Goal: Transaction & Acquisition: Purchase product/service

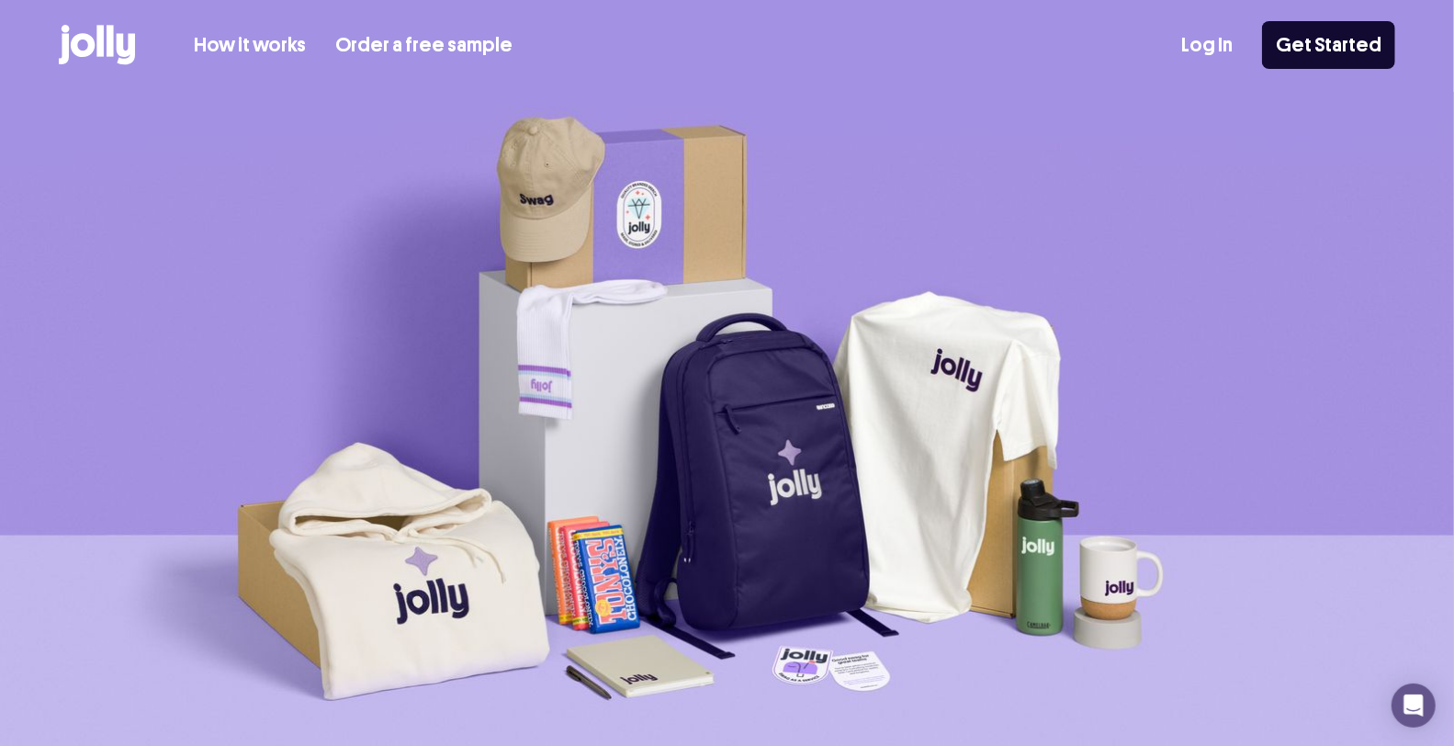
click at [101, 25] on icon at bounding box center [97, 45] width 76 height 40
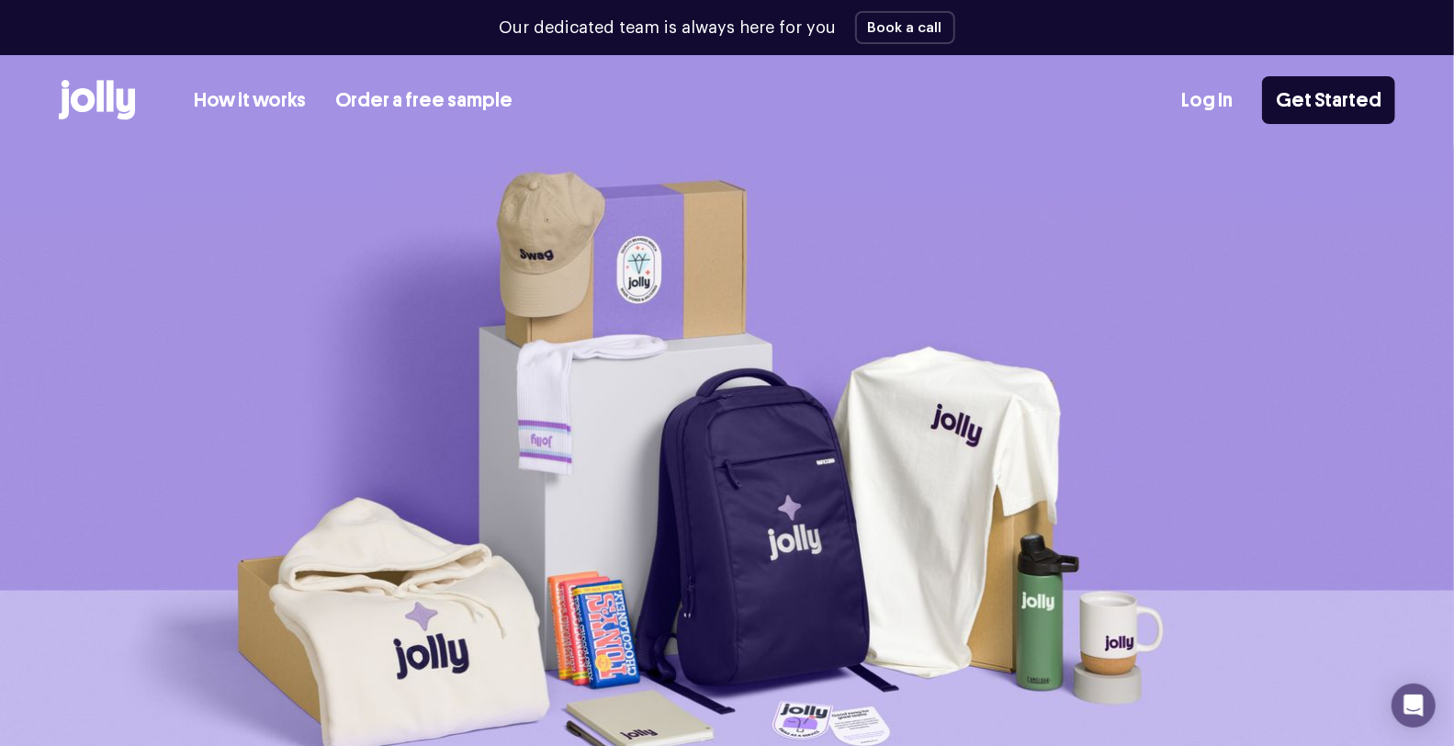
click at [96, 105] on icon at bounding box center [97, 100] width 76 height 40
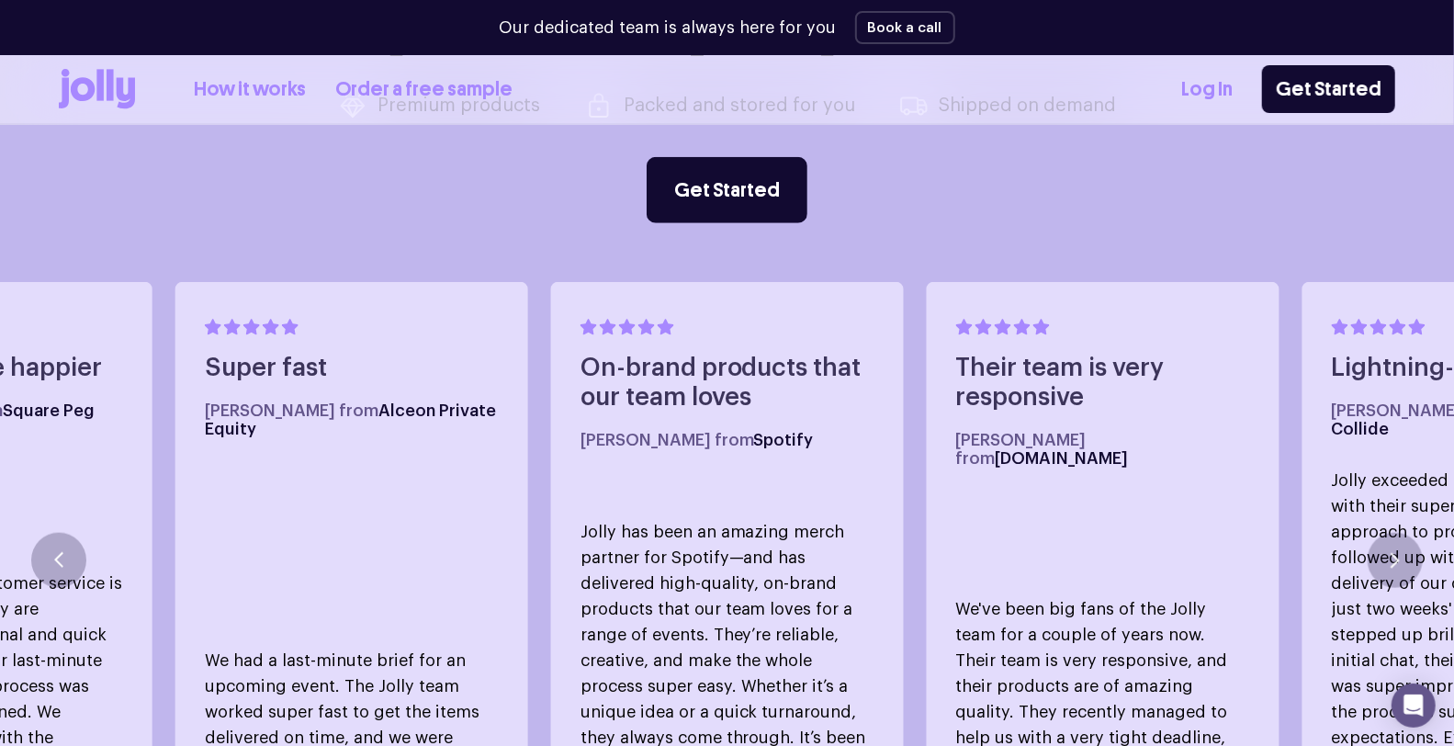
scroll to position [612, 0]
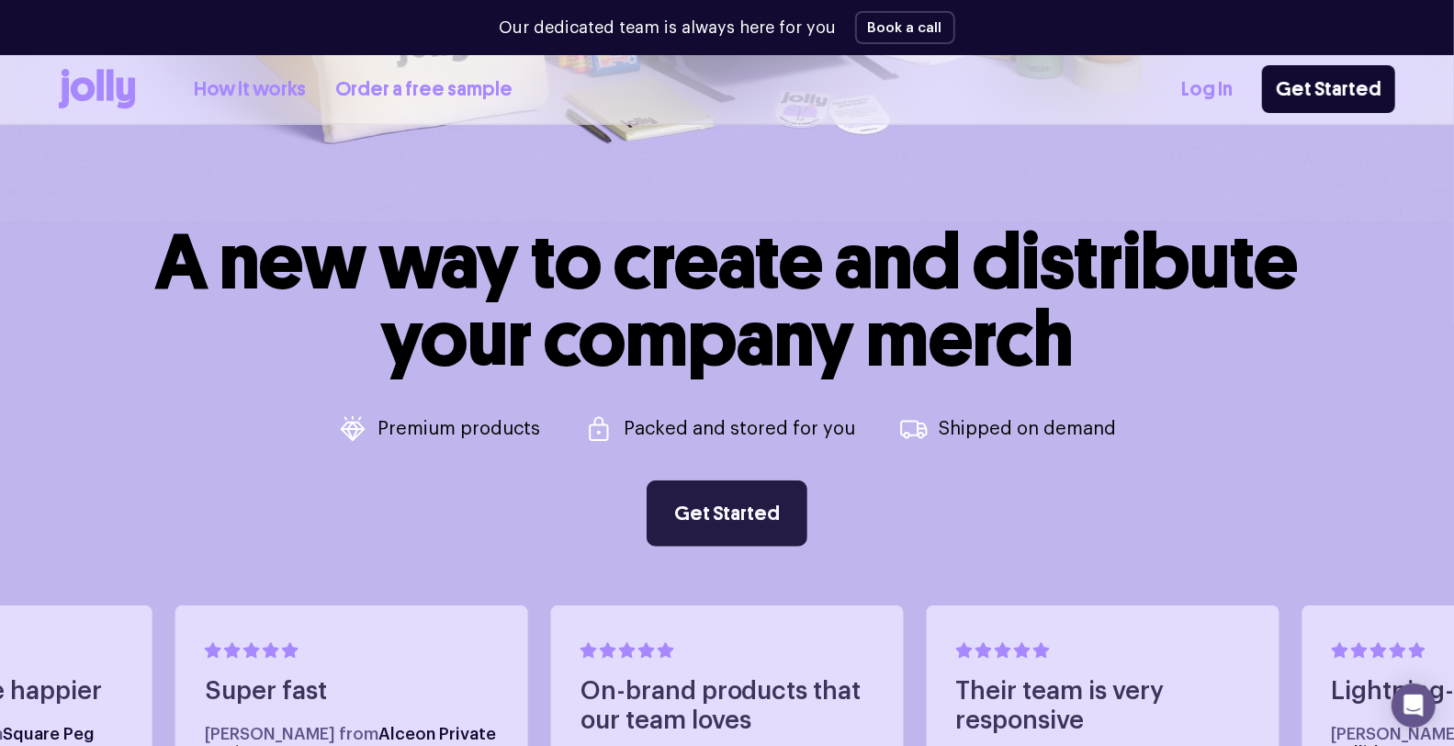
click at [700, 514] on link "Get Started" at bounding box center [726, 513] width 161 height 66
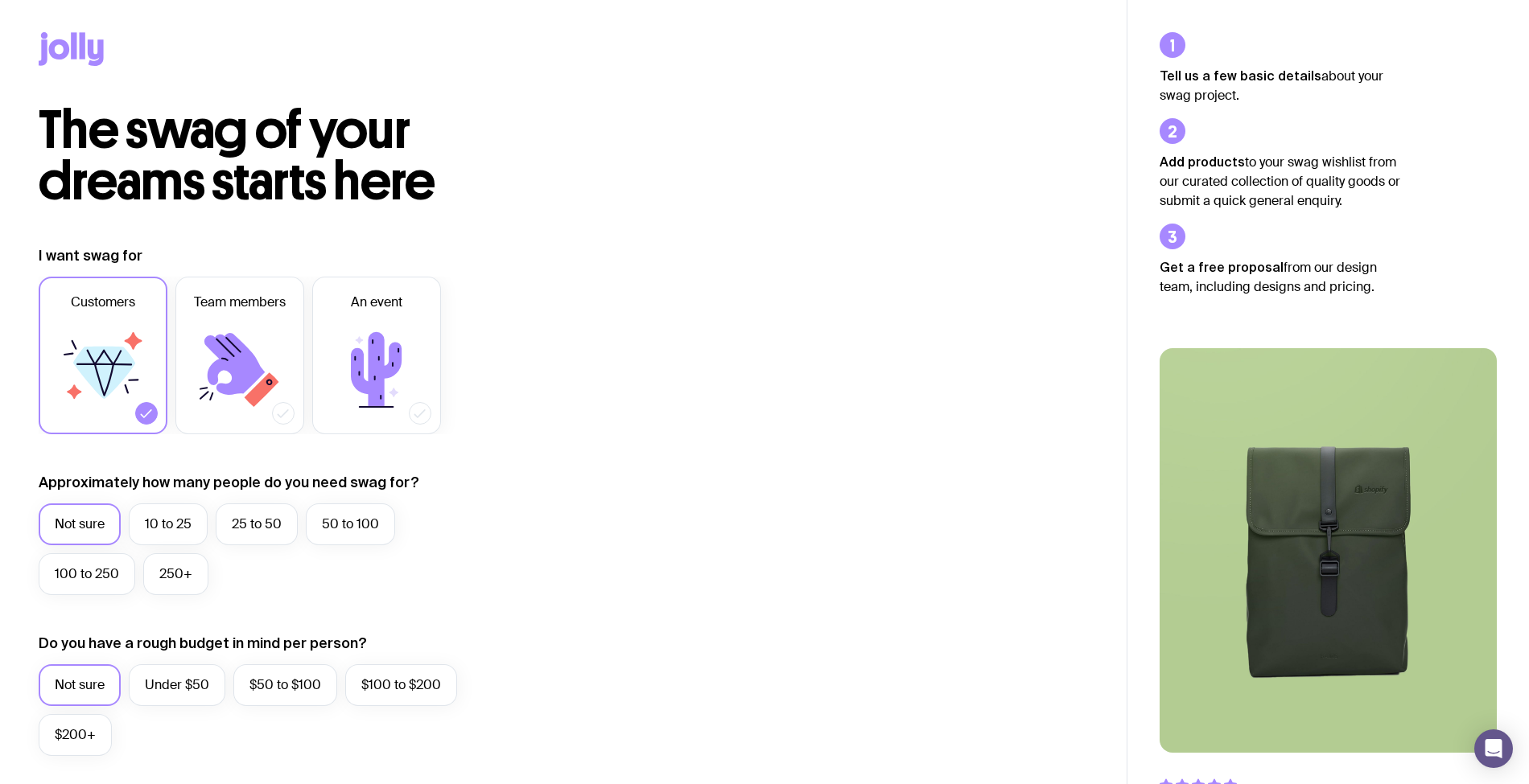
click at [83, 48] on icon at bounding box center [82, 46] width 5 height 26
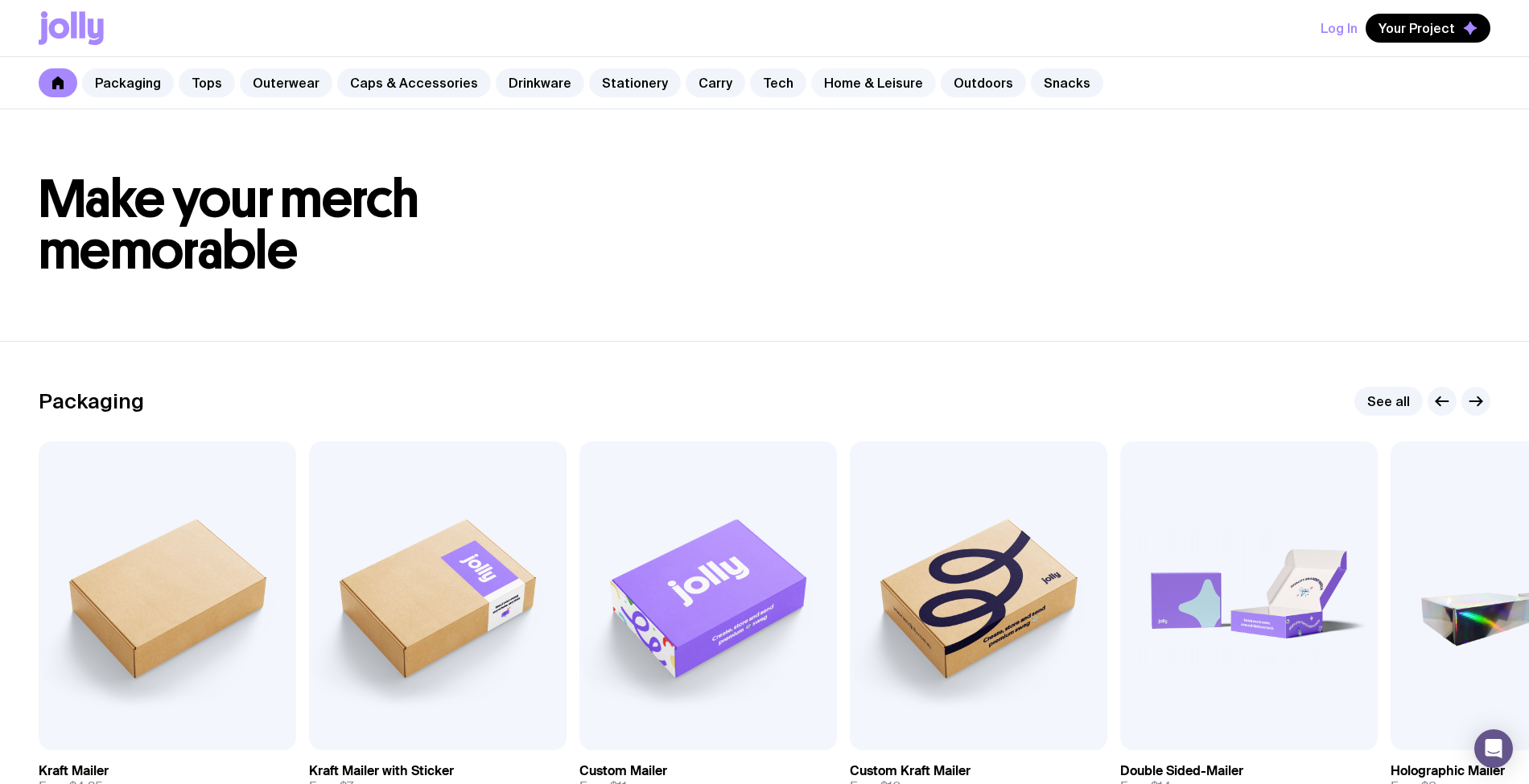
click at [811, 85] on link "Home & Leisure" at bounding box center [874, 82] width 124 height 29
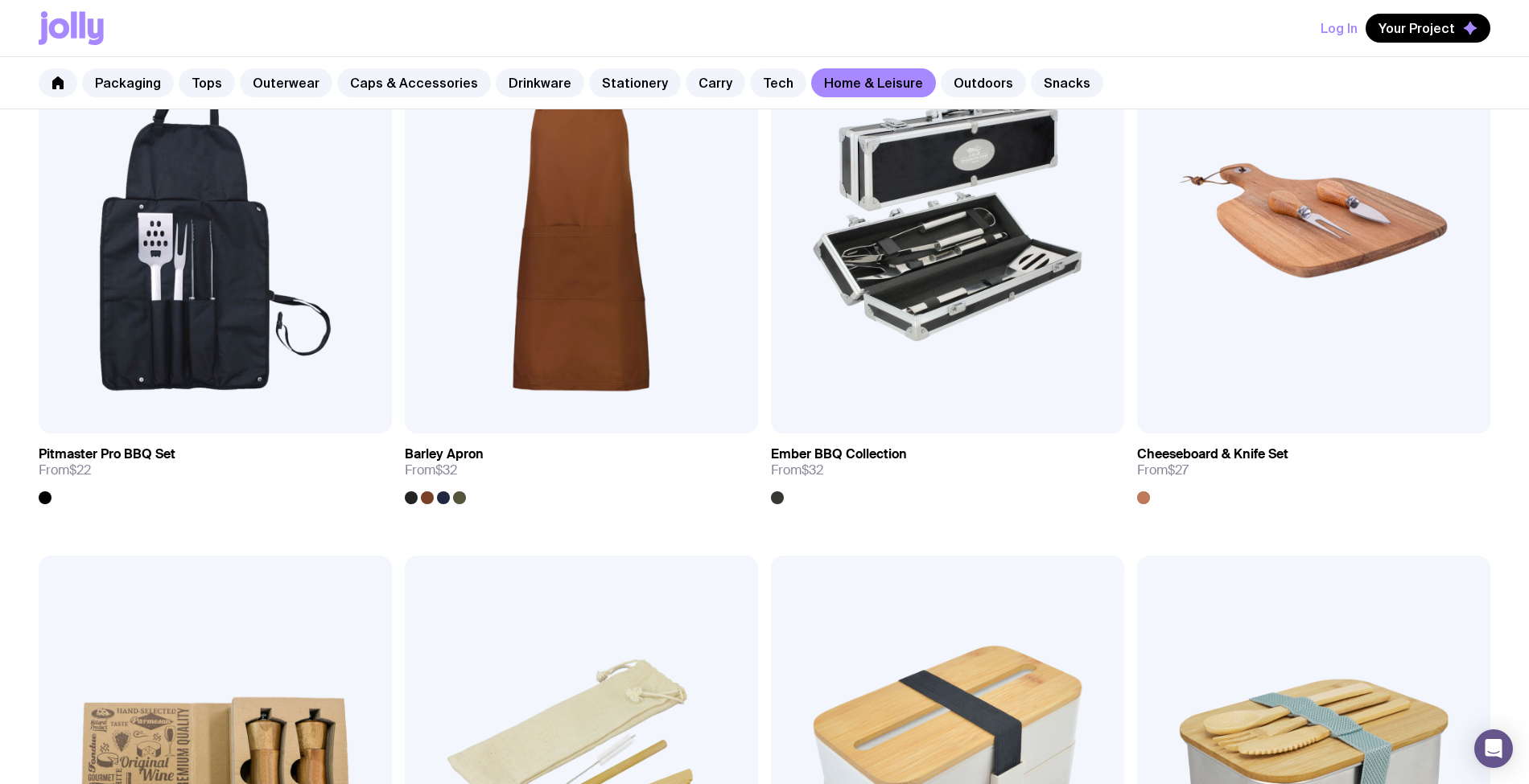
scroll to position [1823, 0]
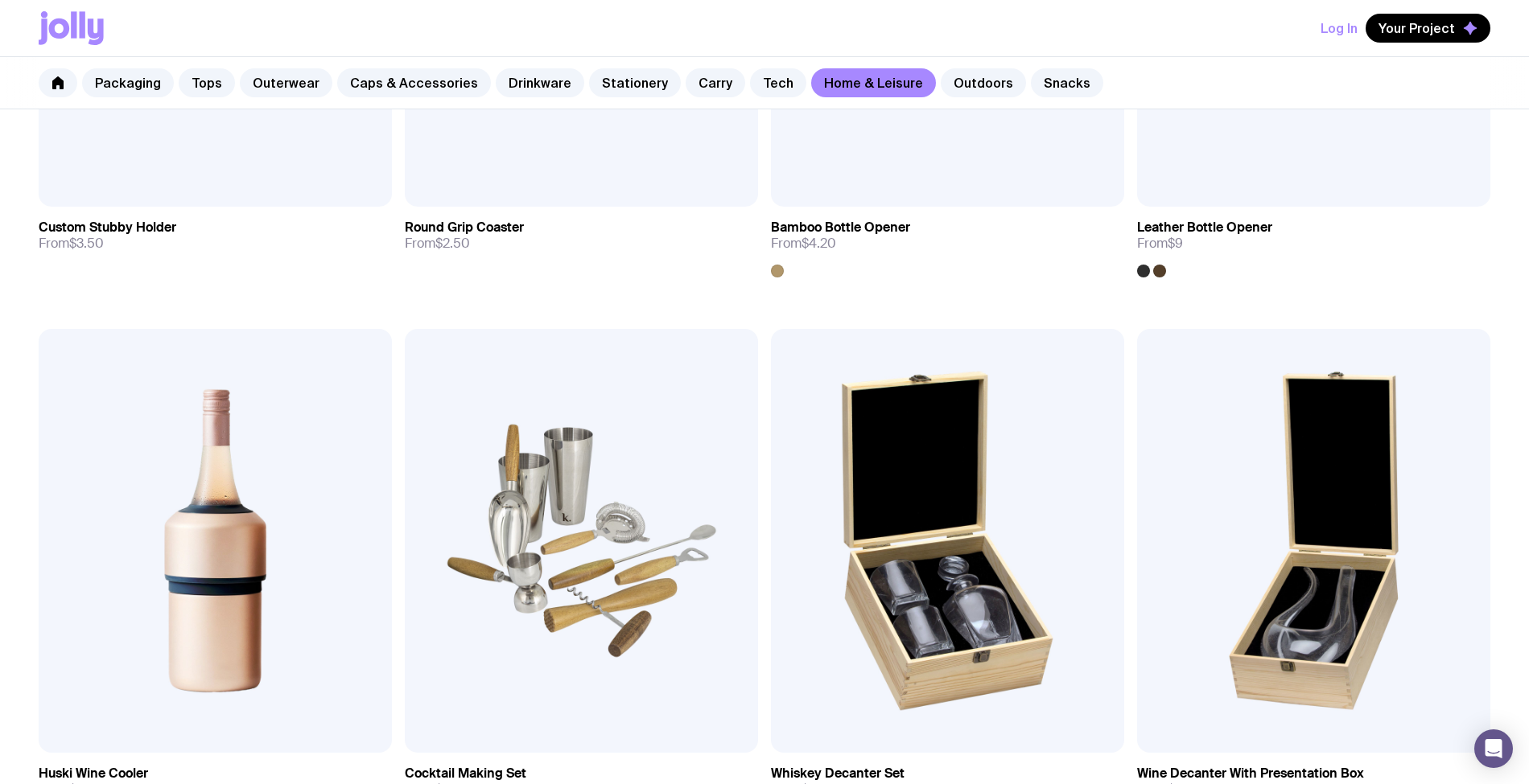
scroll to position [615, 0]
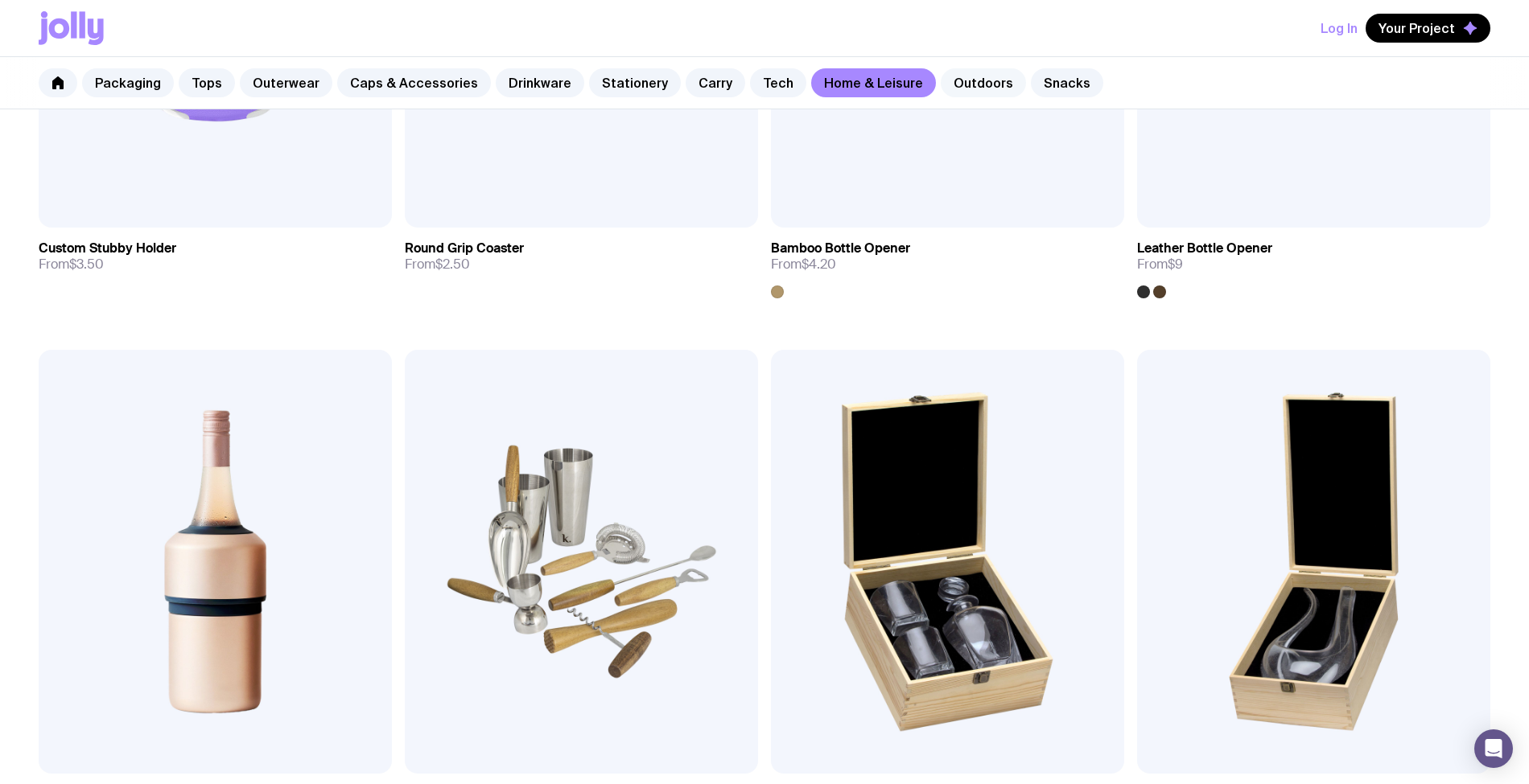
click at [972, 81] on link "Outdoors" at bounding box center [982, 82] width 85 height 29
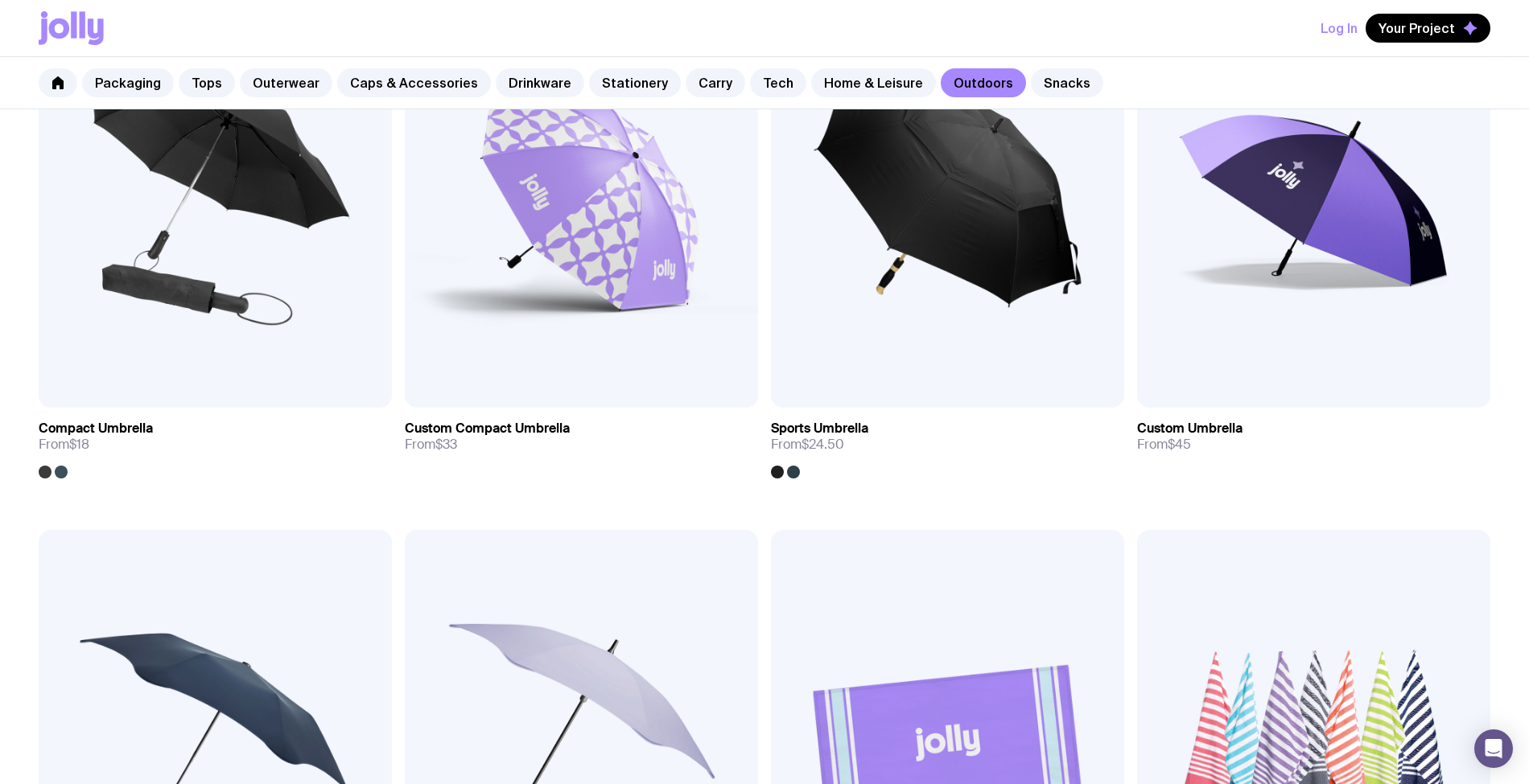
scroll to position [536, 0]
